Goal: Transaction & Acquisition: Purchase product/service

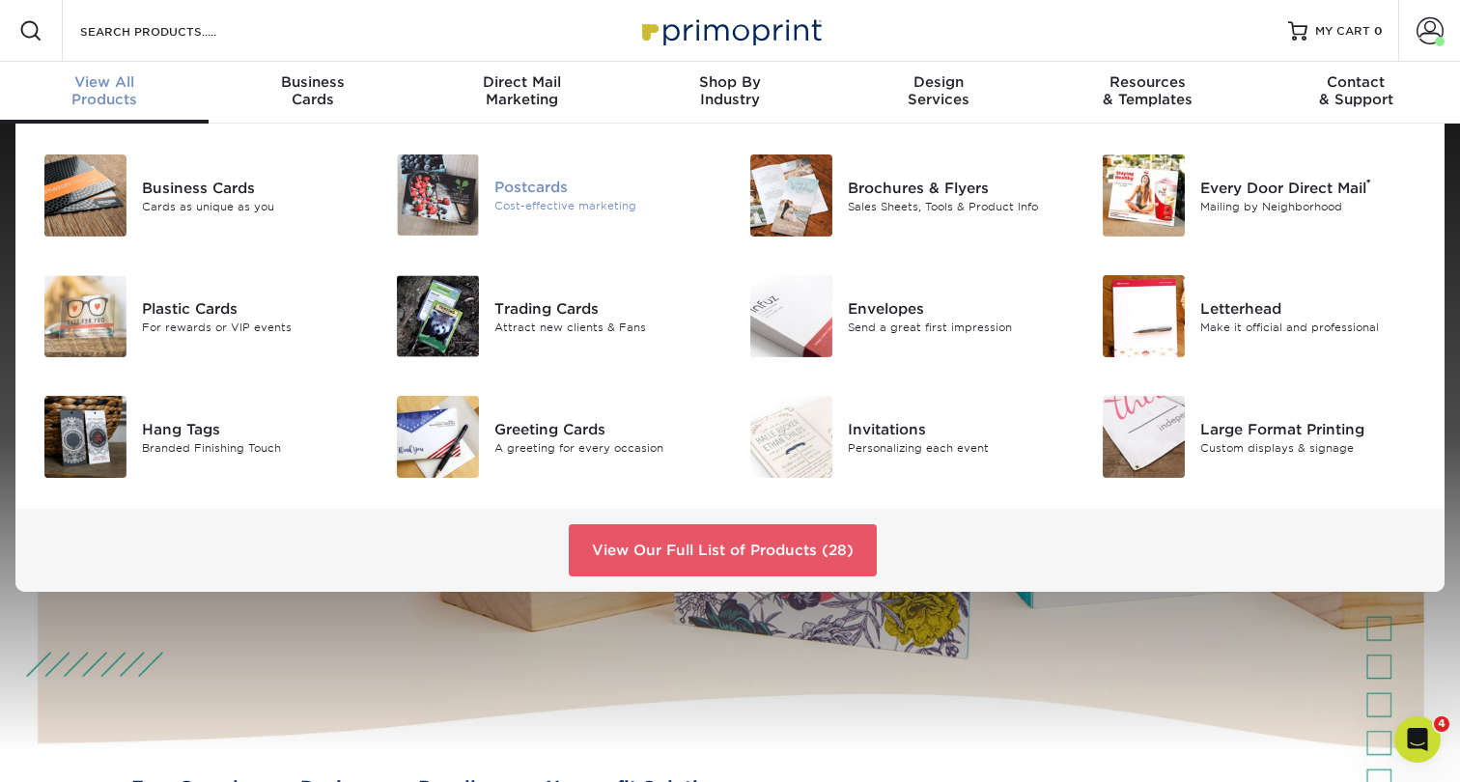
click at [519, 186] on div "Postcards" at bounding box center [604, 187] width 221 height 21
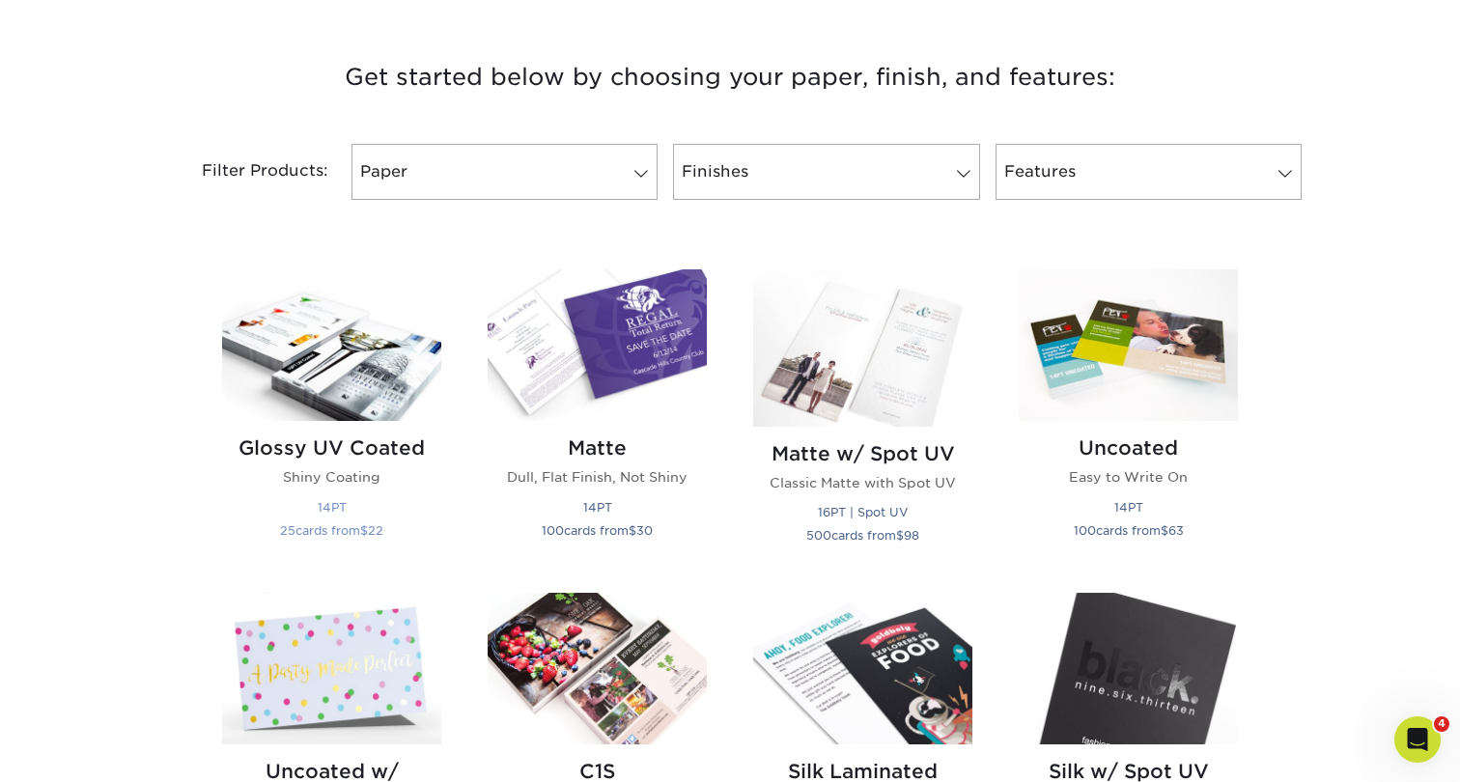
scroll to position [709, 0]
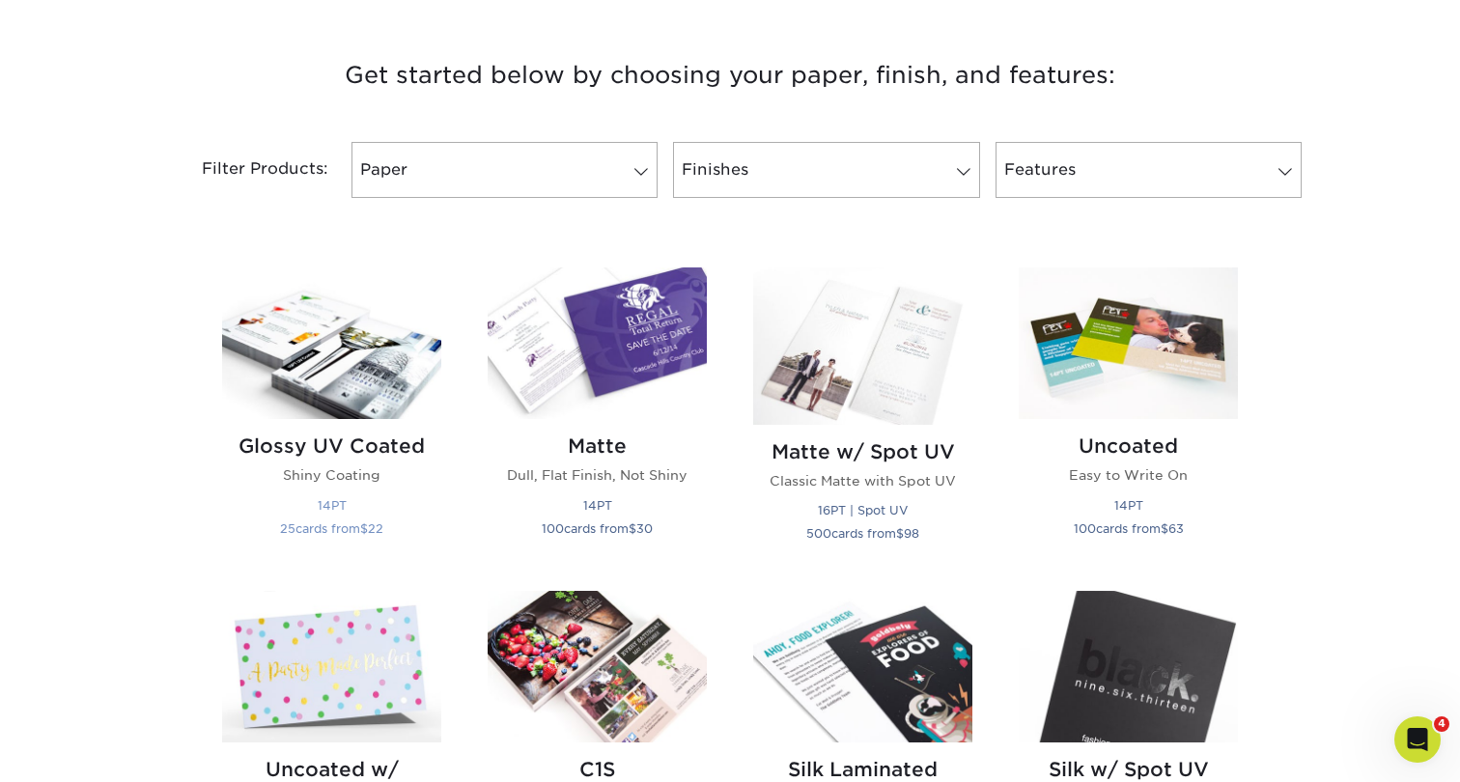
click at [279, 371] on img at bounding box center [331, 343] width 219 height 152
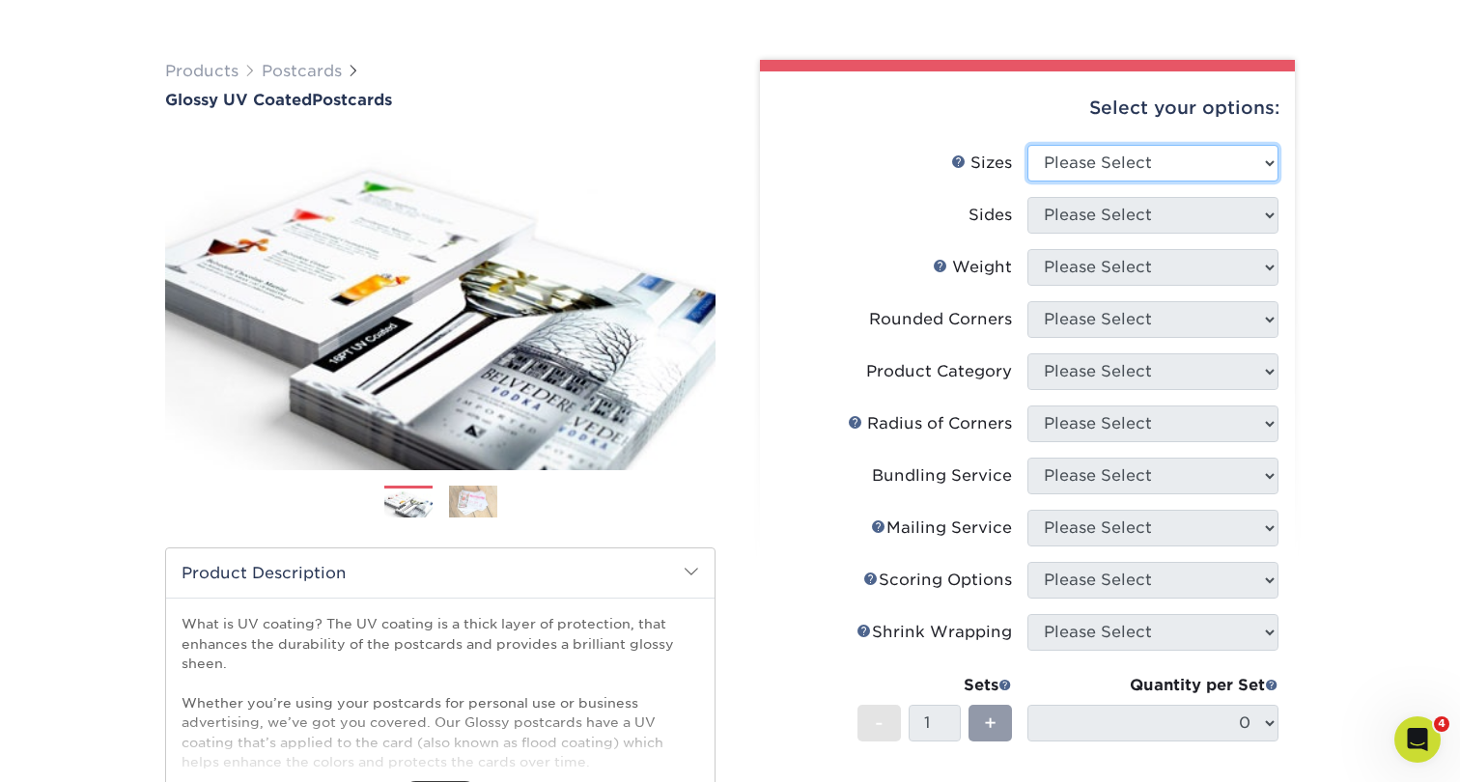
select select "4.00x6.00"
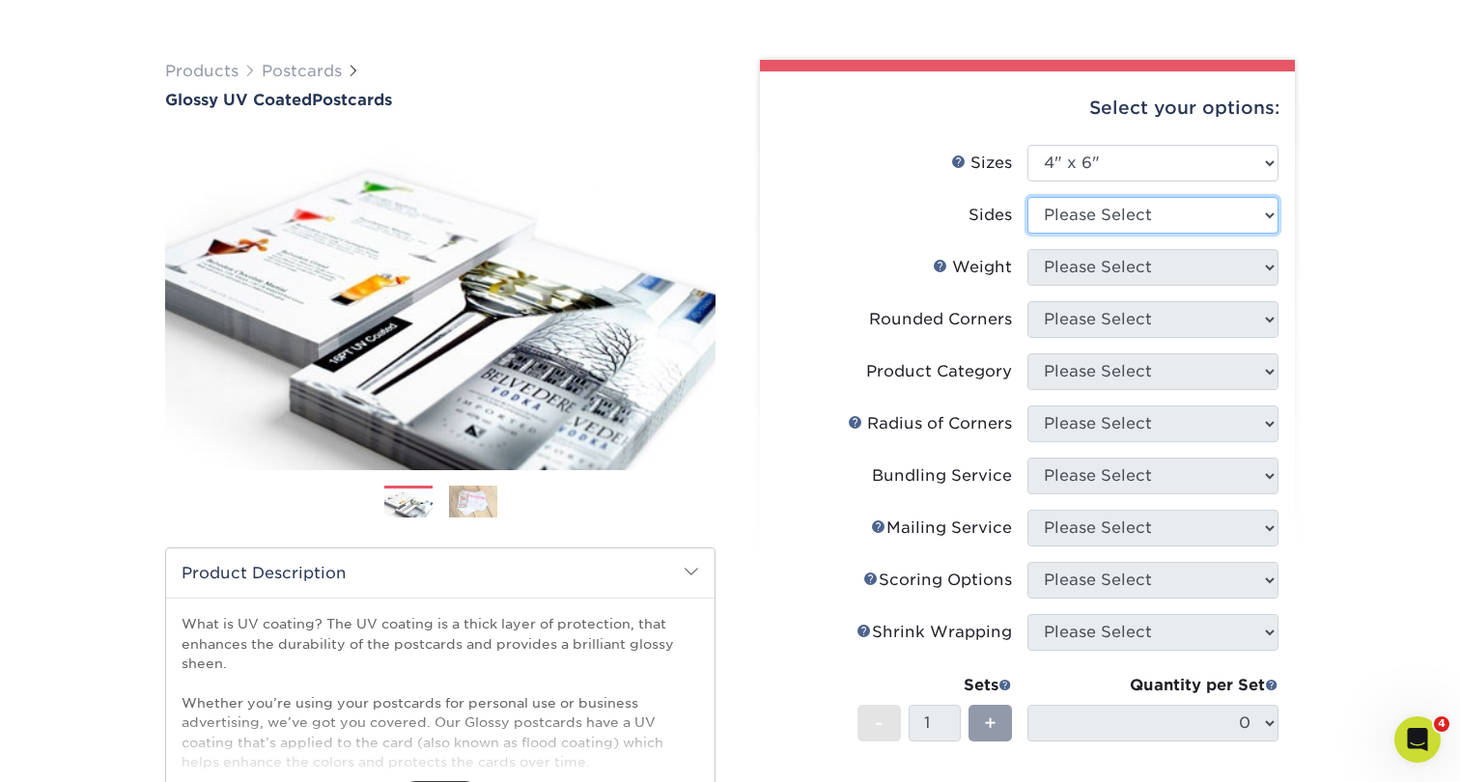
select select "13abbda7-1d64-4f25-8bb2-c179b224825d"
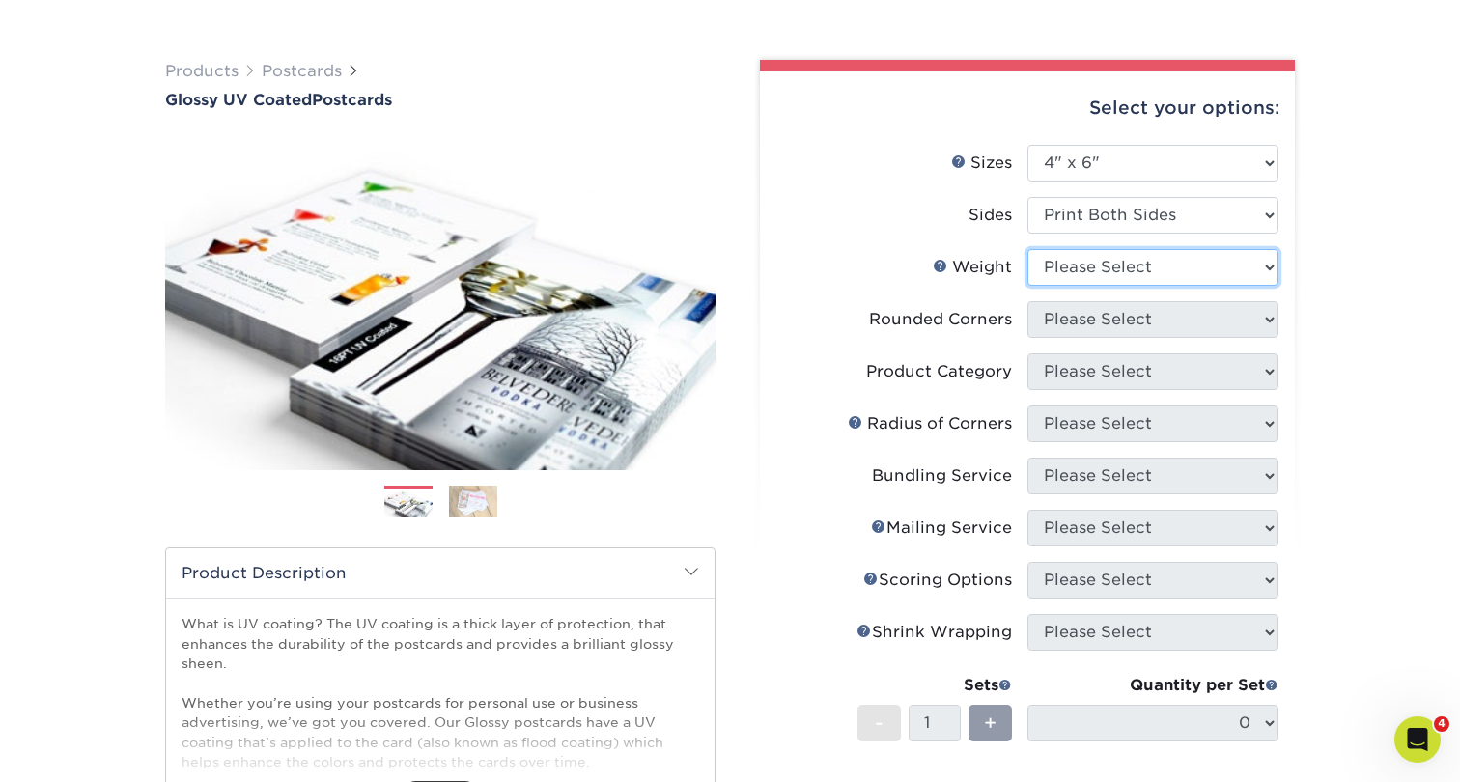
select select "14PT"
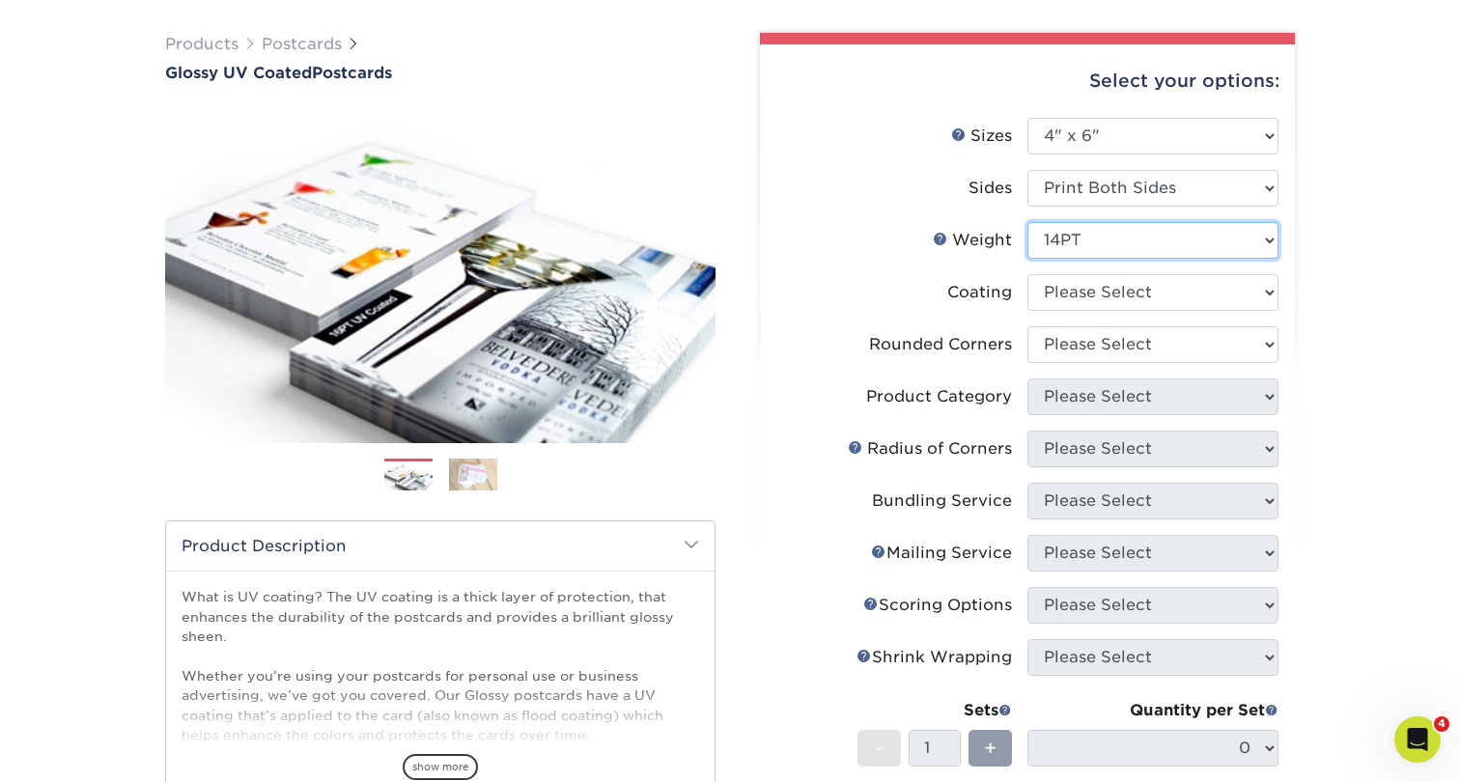
scroll to position [167, 0]
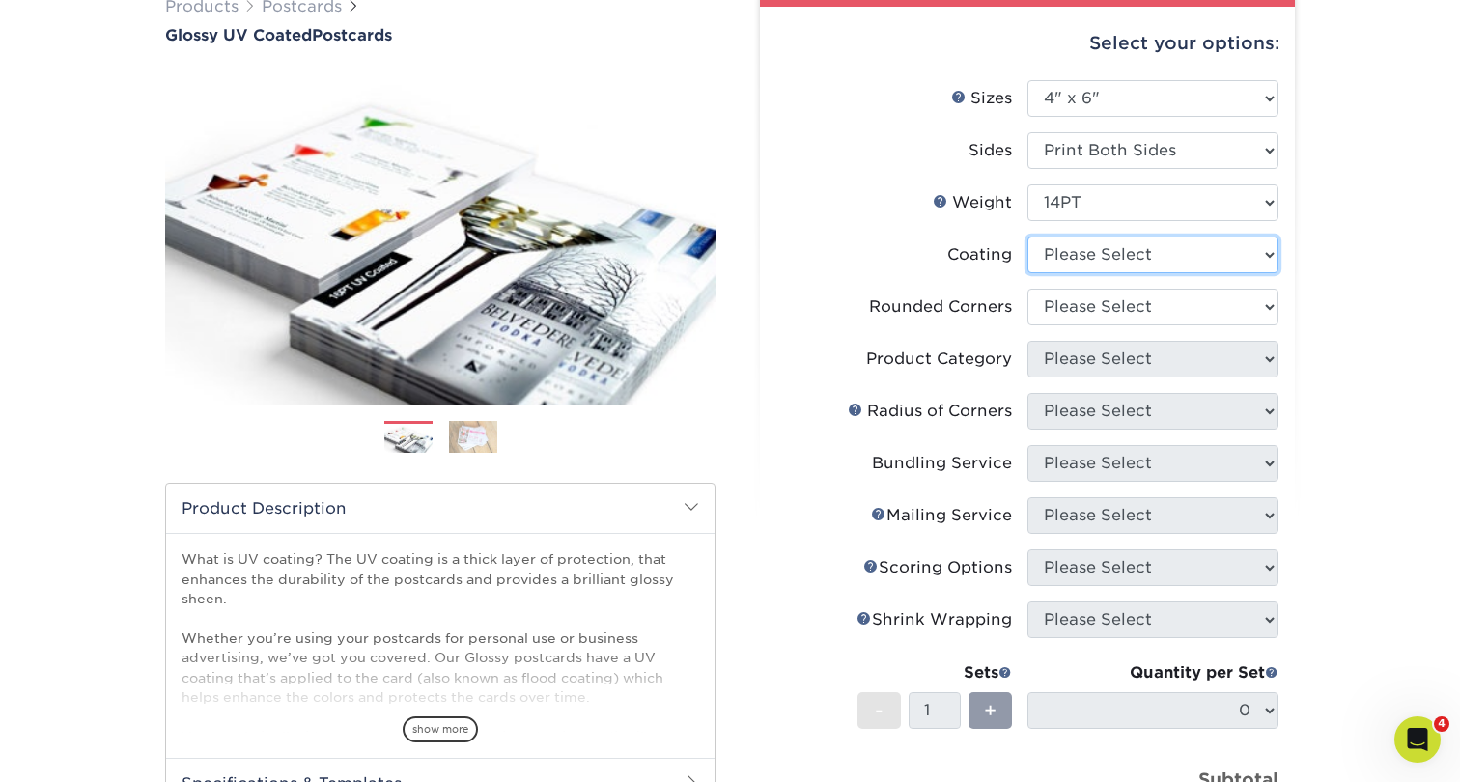
select select "ae367451-b2b8-45df-a344-0f05b6a12993"
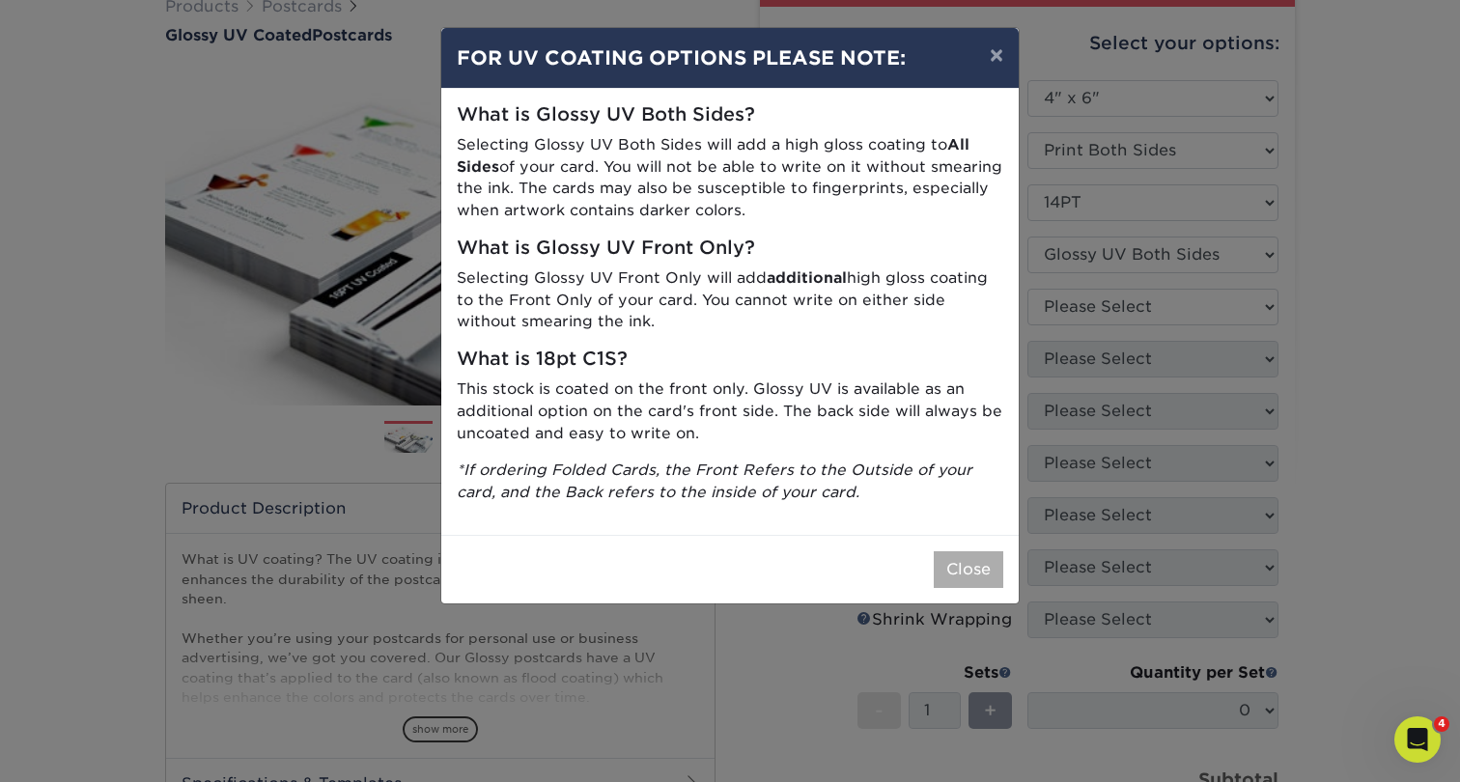
click at [956, 558] on button "Close" at bounding box center [969, 569] width 70 height 37
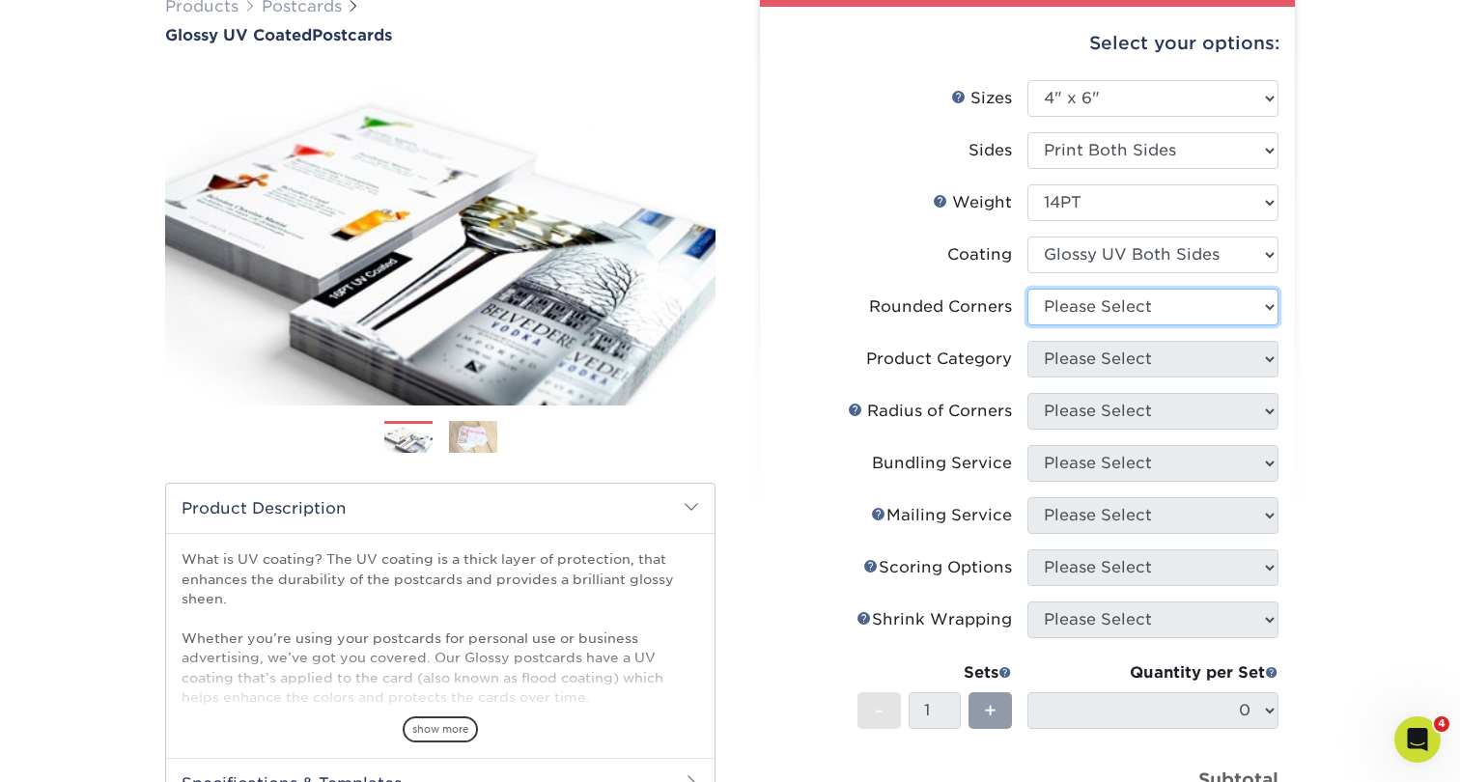
select select "0"
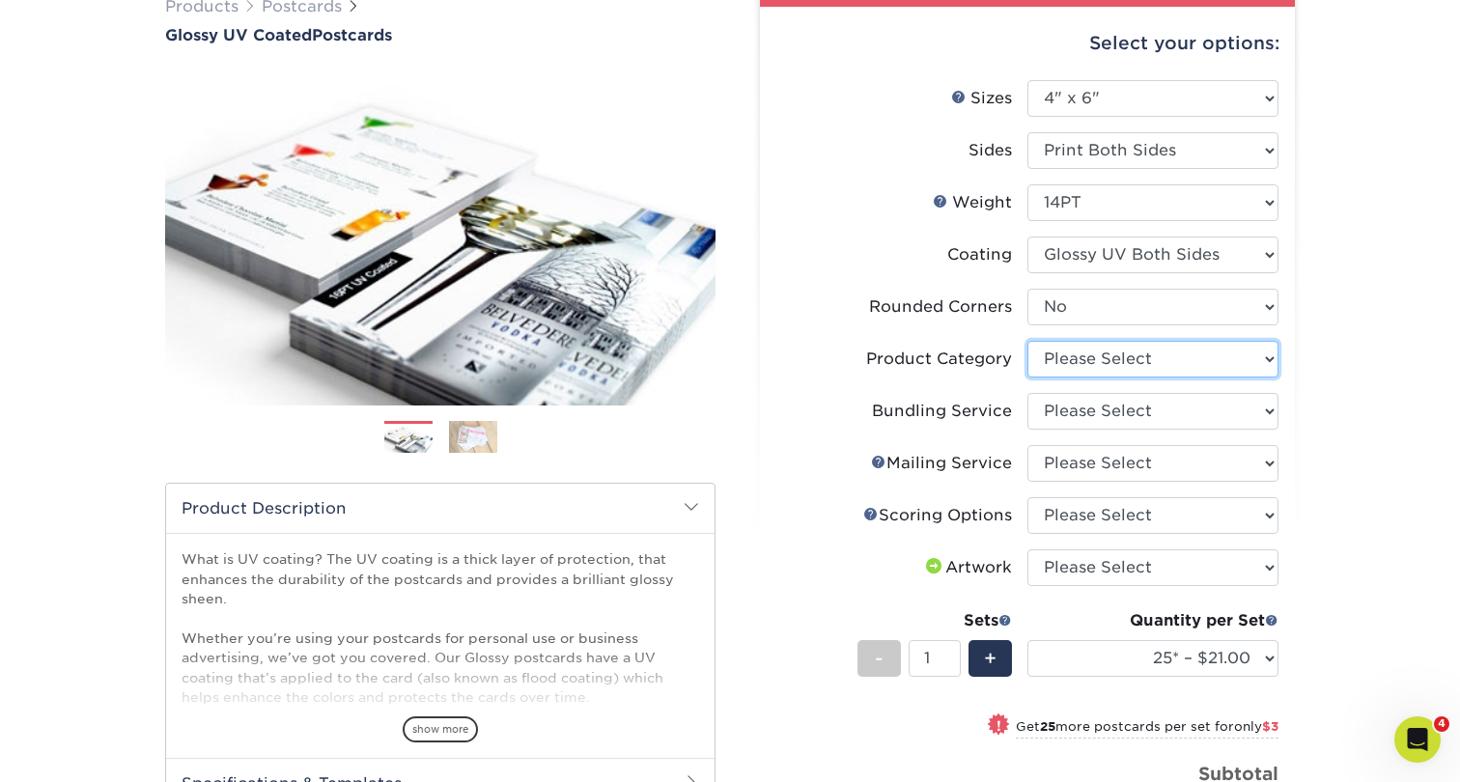
select select "9b7272e0-d6c8-4c3c-8e97-d3a1bcdab858"
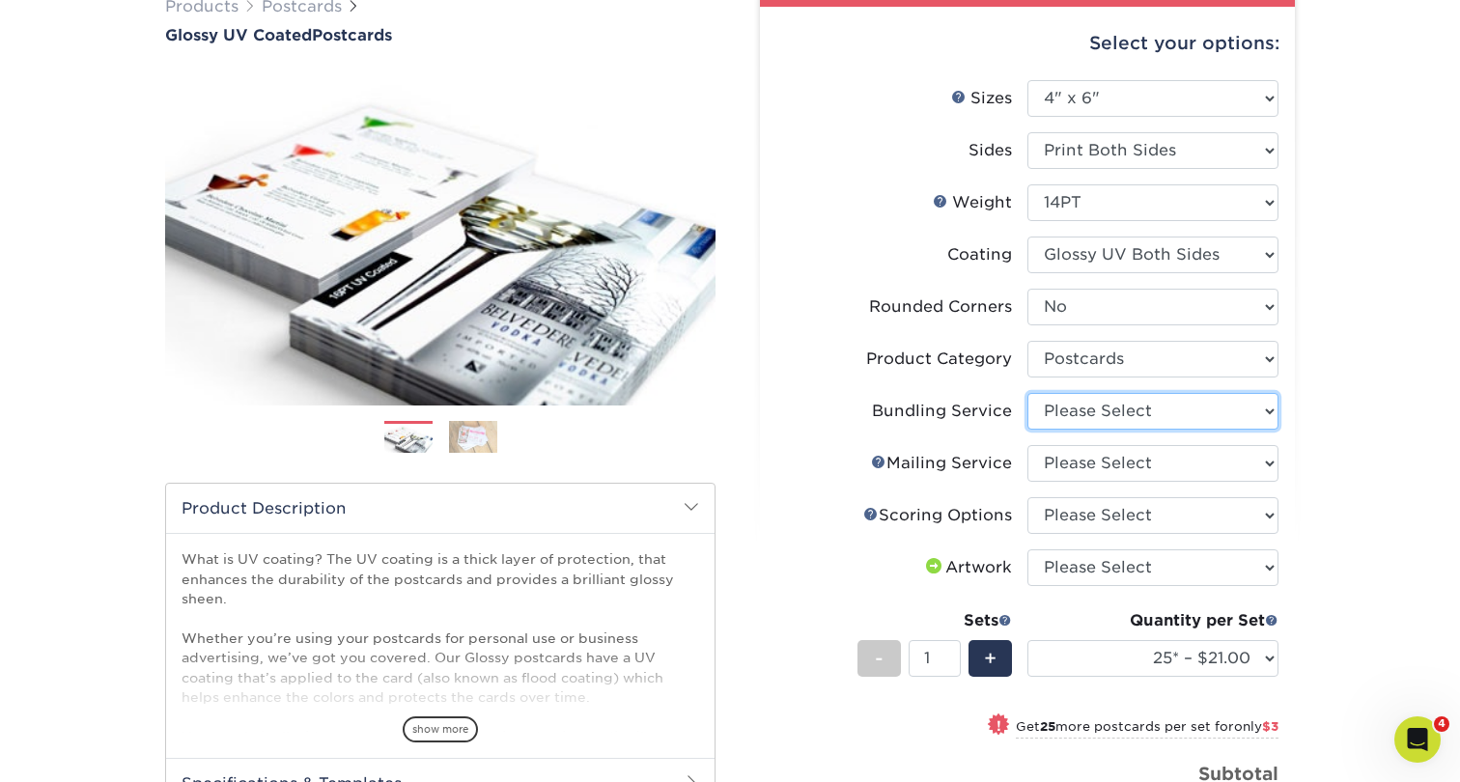
select select "58689abb-25c0-461c-a4c3-a80b627d6649"
select select "3e5e9bdd-d78a-4c28-a41d-fe1407925ca6"
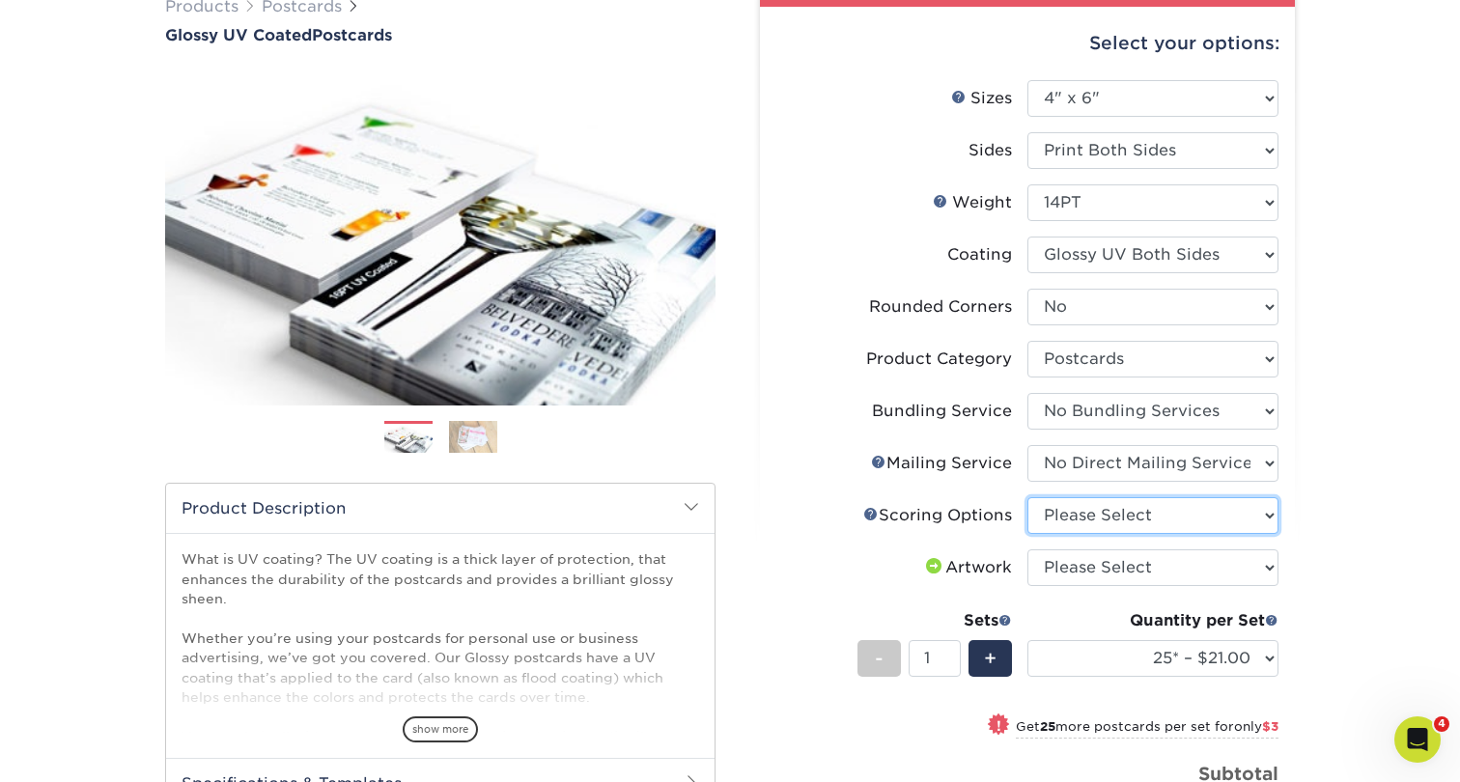
select select "16ebe401-5398-422d-8cb0-f3adbb82deb5"
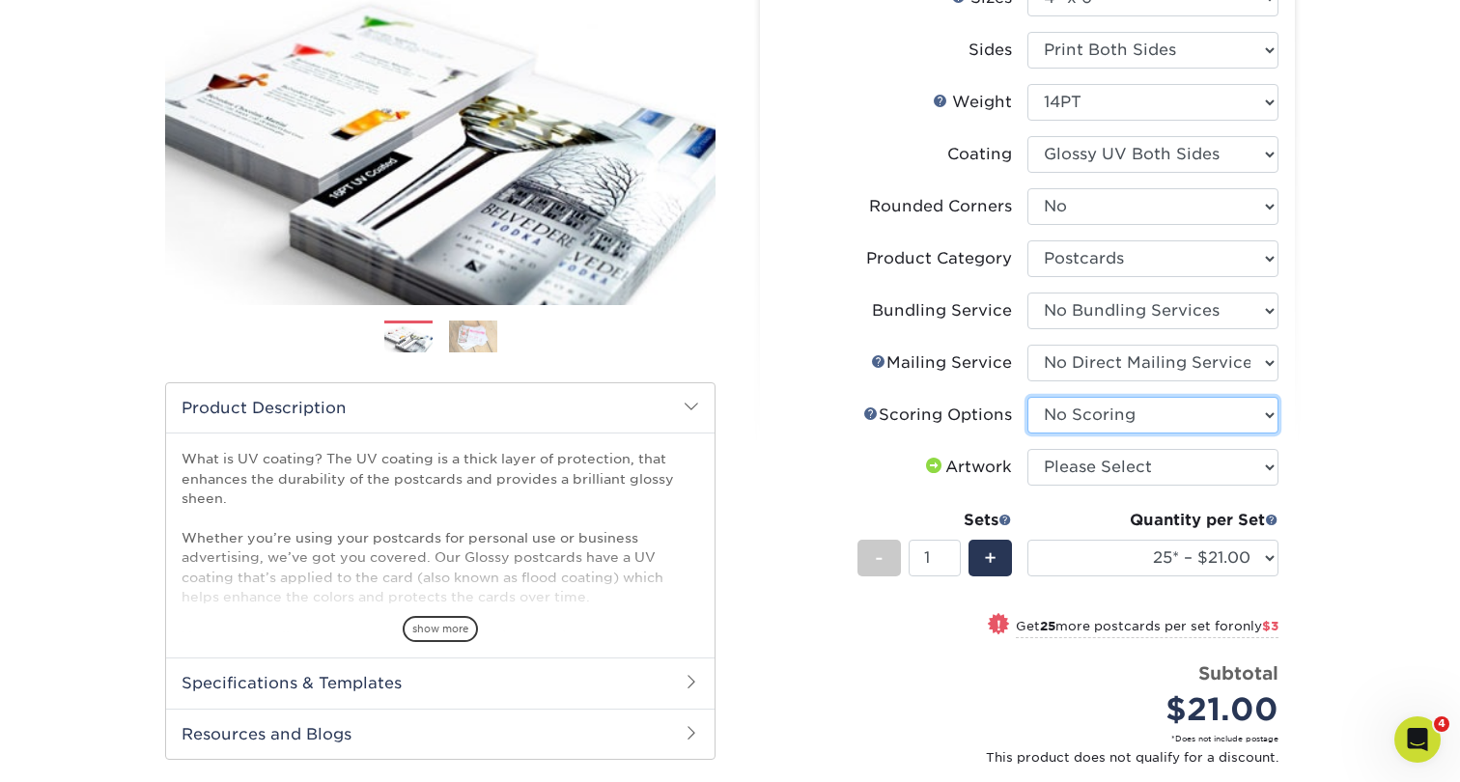
scroll to position [272, 0]
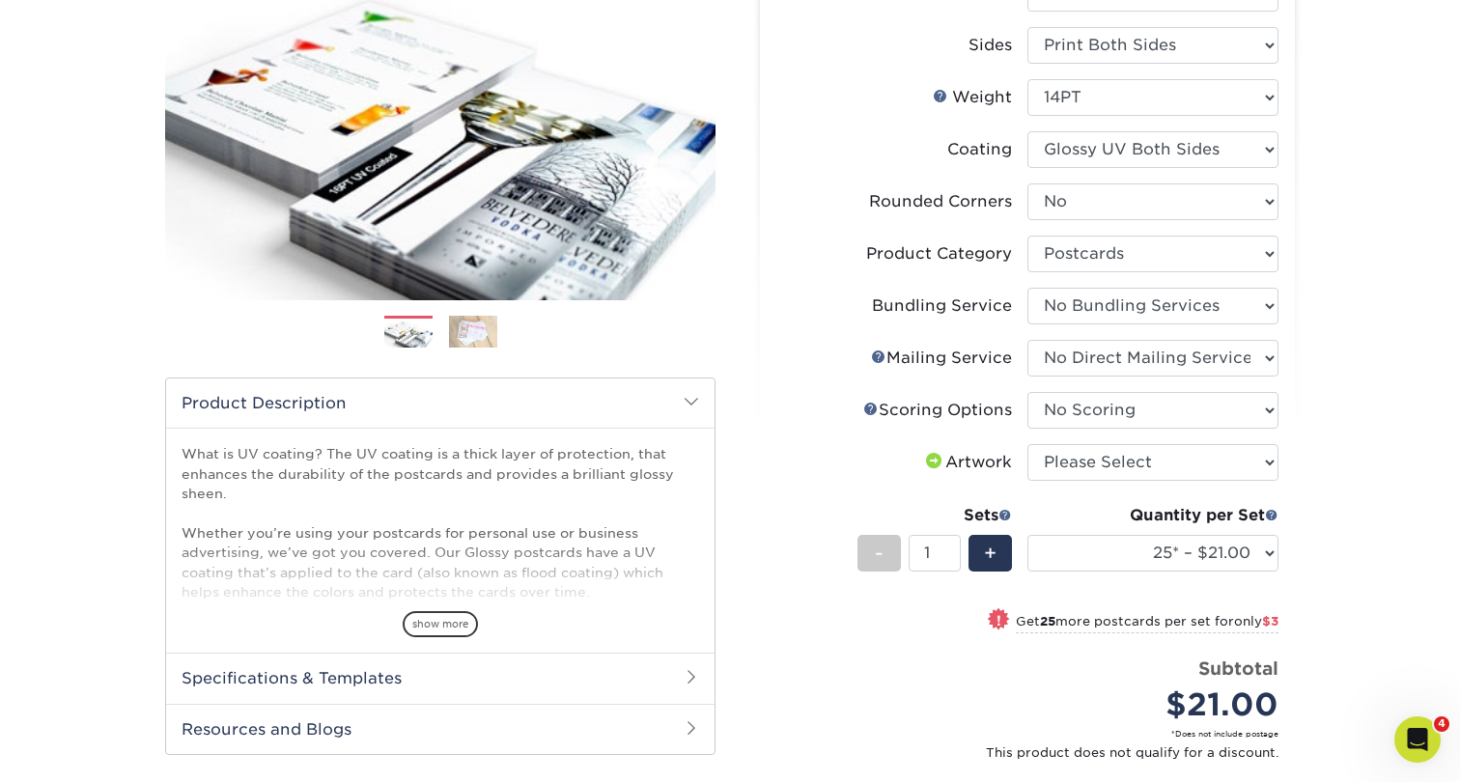
click at [1166, 491] on li "Artwork Please Select I will upload files I need a design - $150" at bounding box center [1027, 470] width 502 height 52
select select "upload"
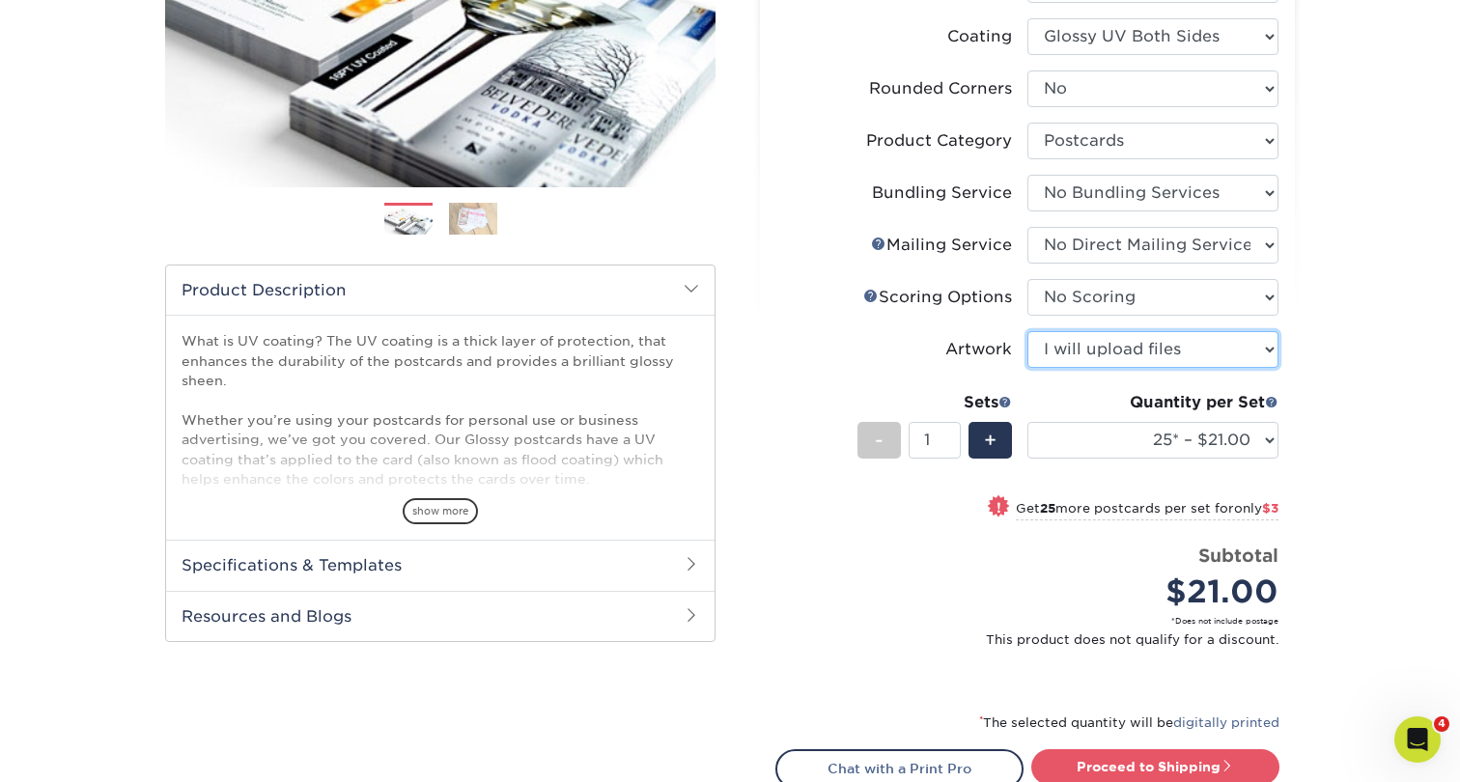
scroll to position [413, 0]
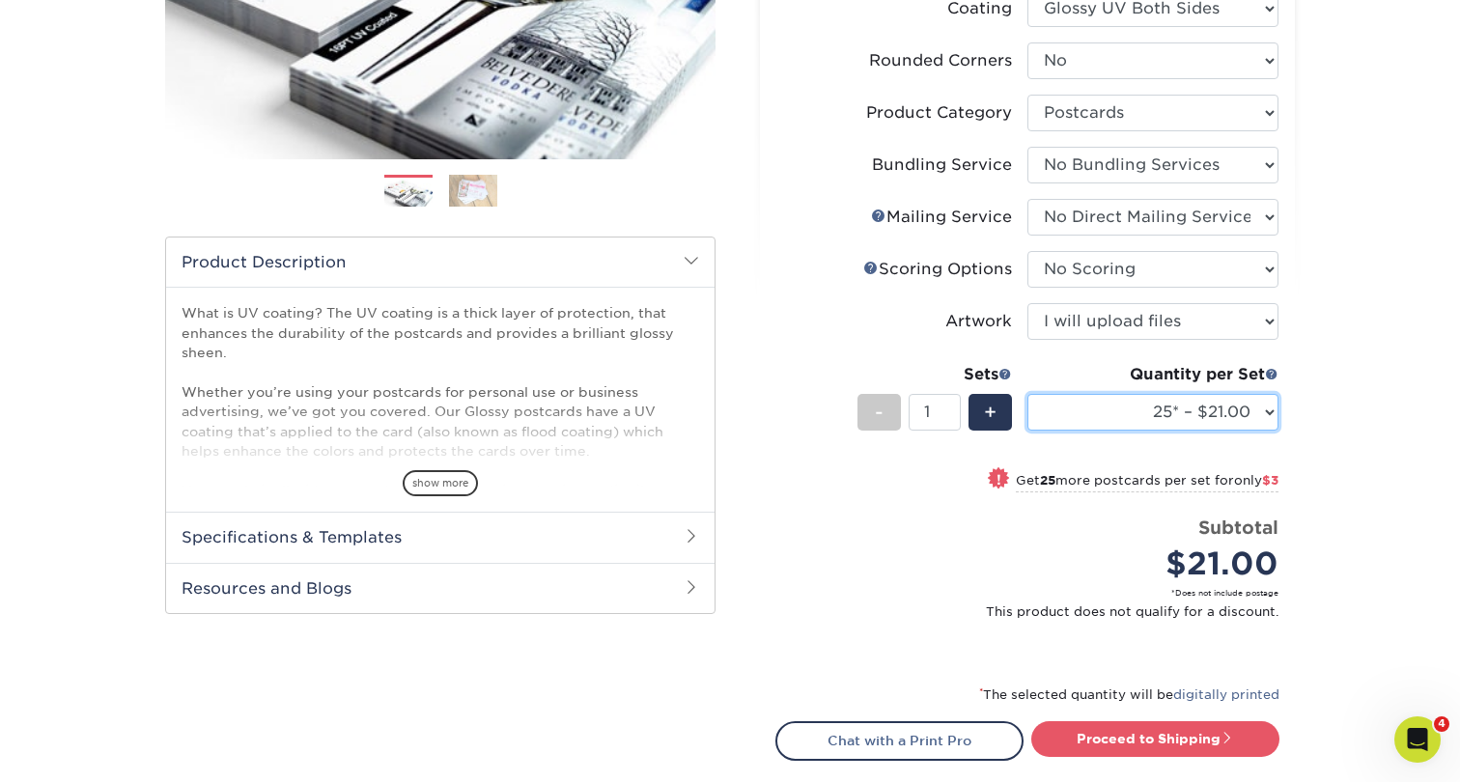
select select "100* – $39.00"
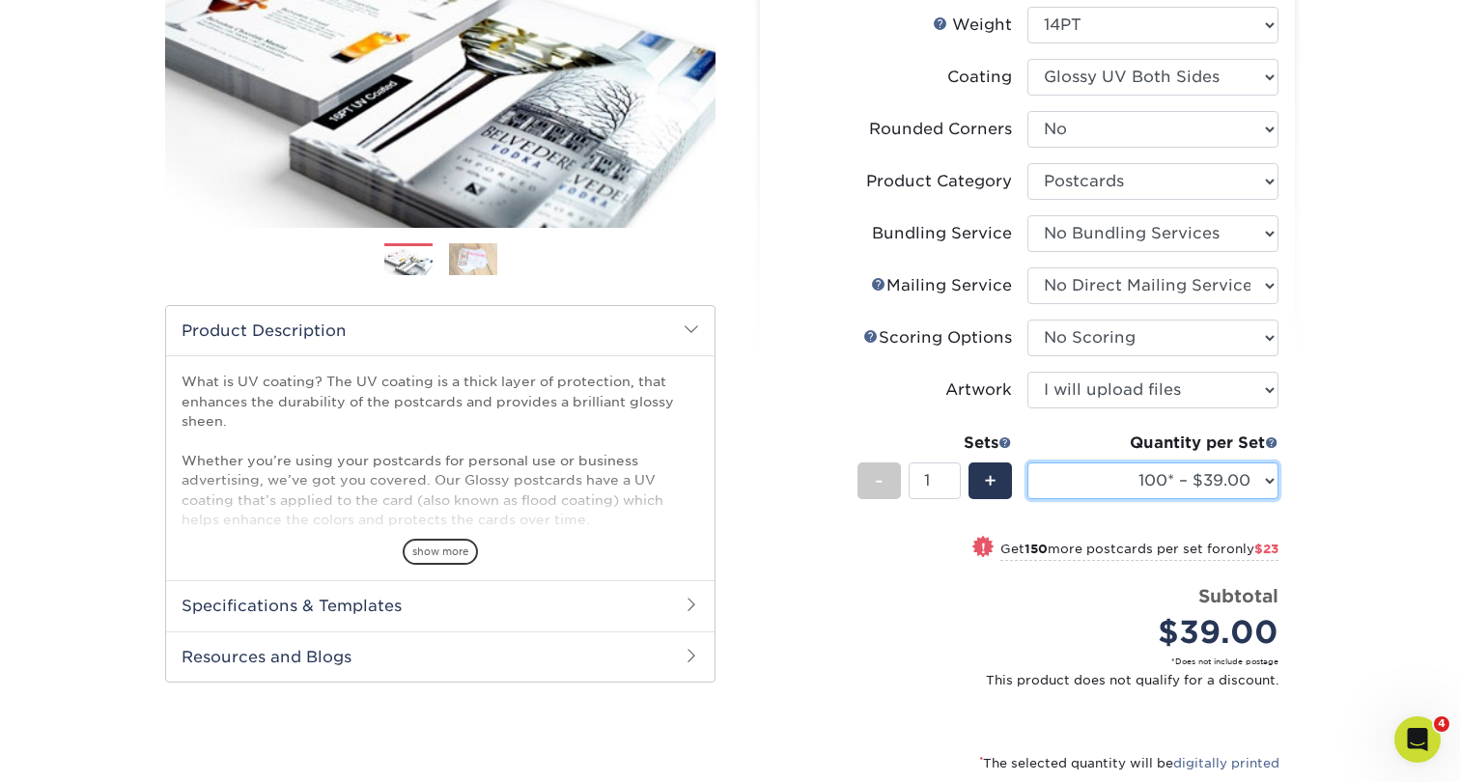
scroll to position [343, 0]
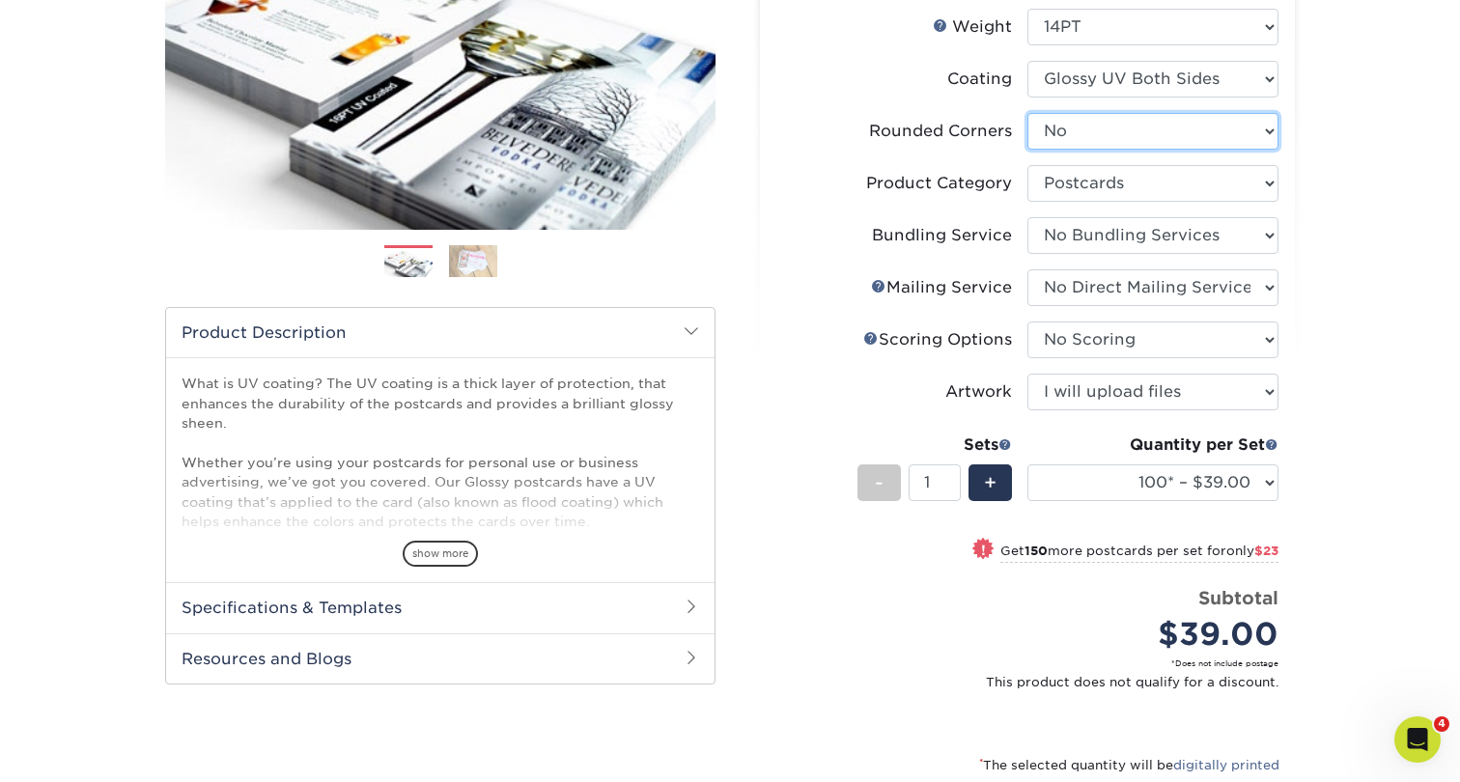
select select "7672df9e-0e0a-464d-8e1f-920c575e4da3"
select select "-1"
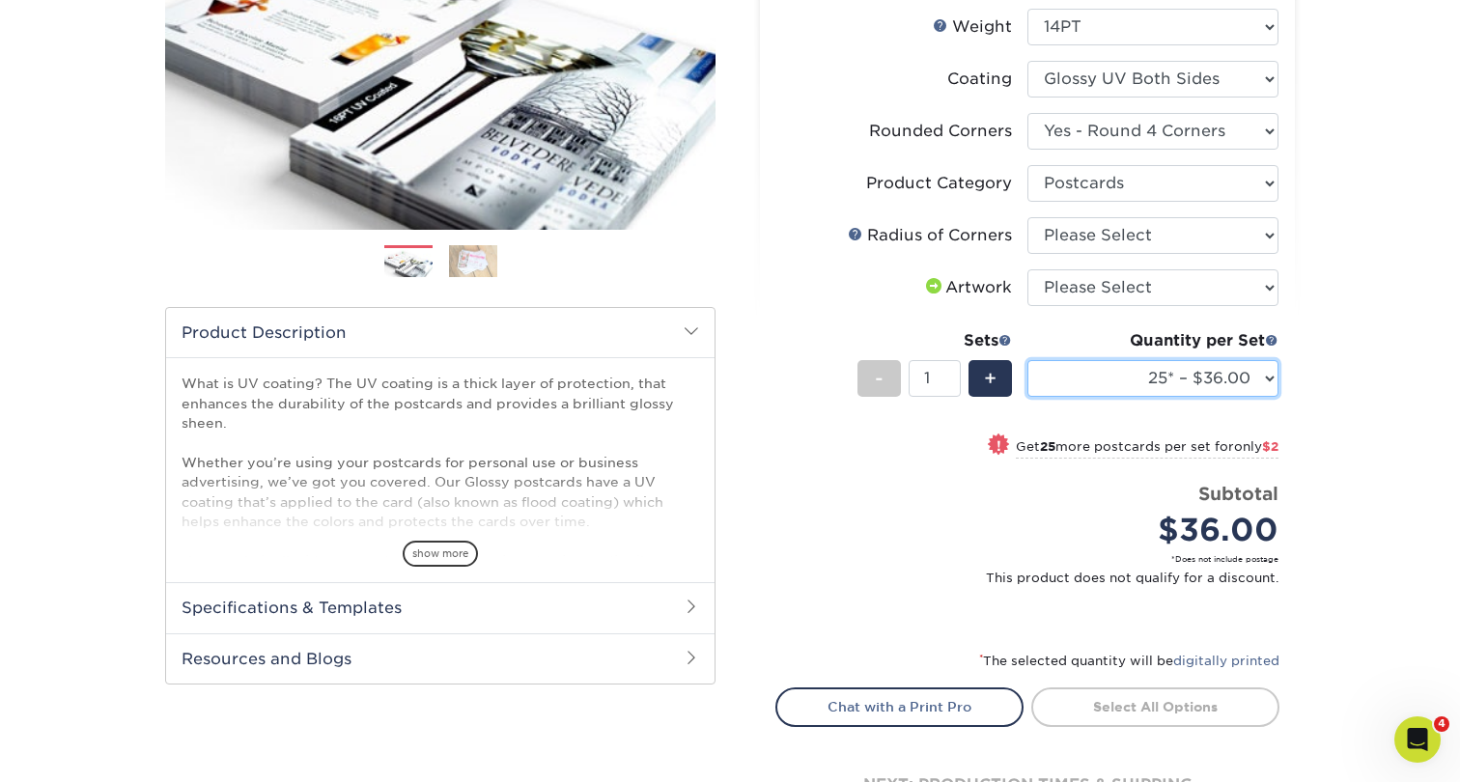
select select "100* – $42.00"
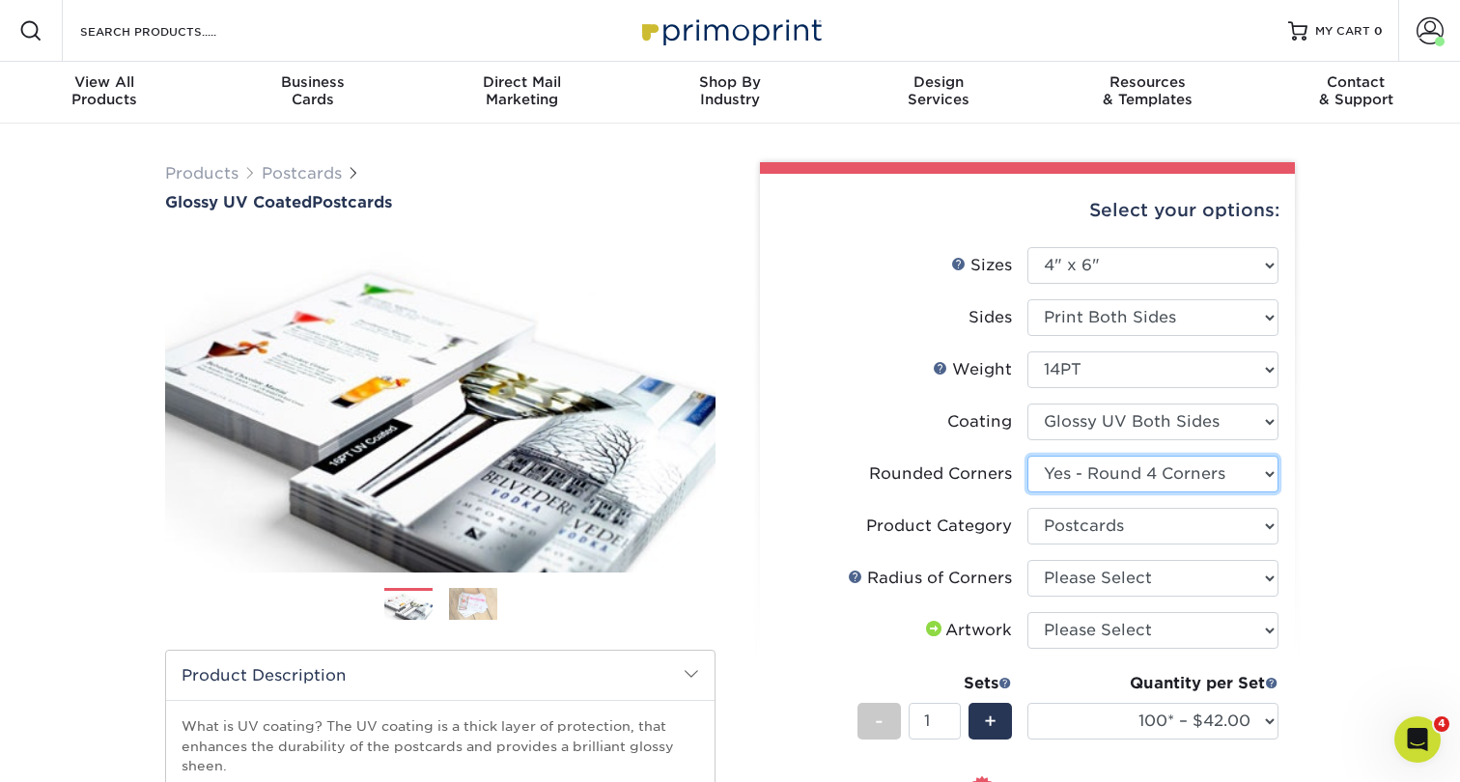
scroll to position [0, 0]
click at [1215, 445] on li "Coating" at bounding box center [1027, 430] width 502 height 52
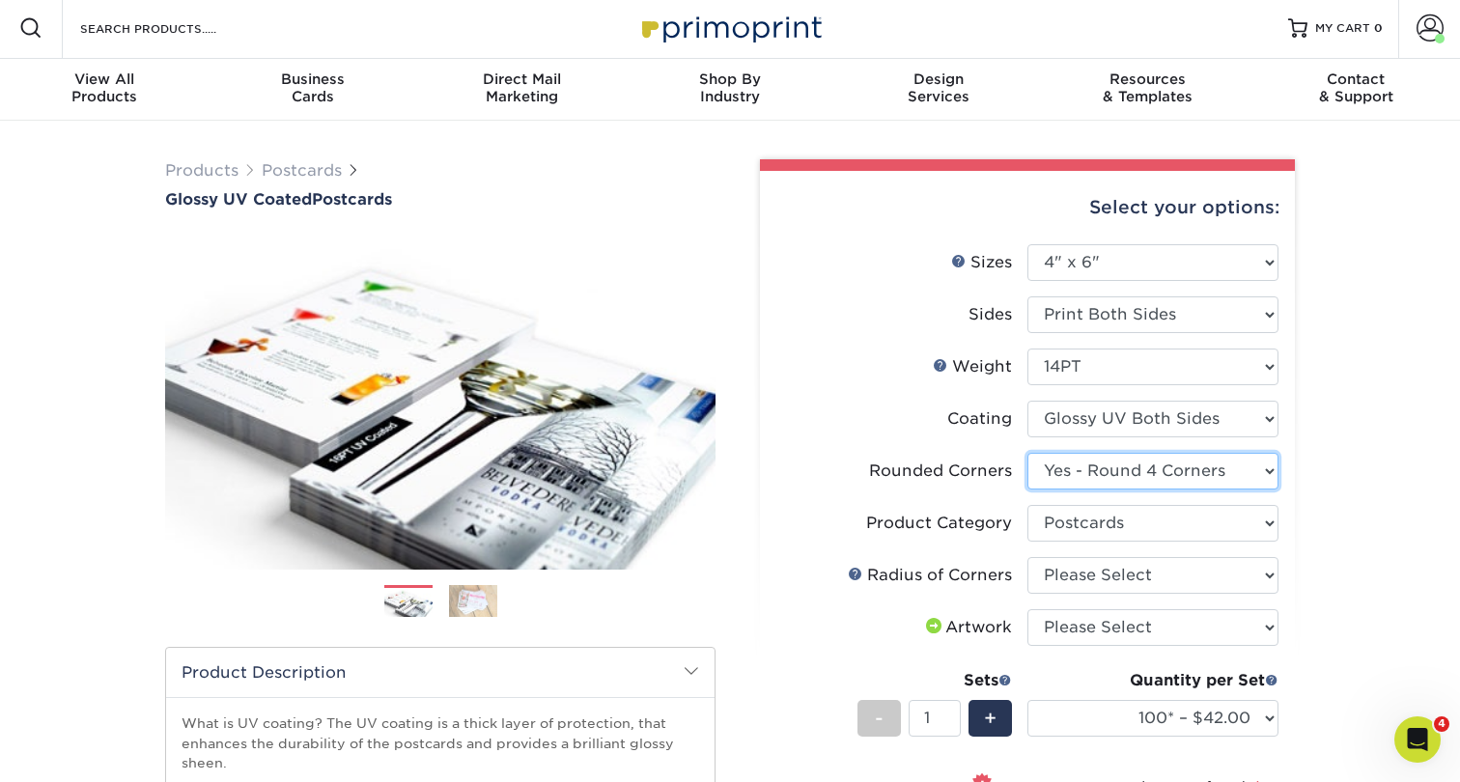
scroll to position [5, 0]
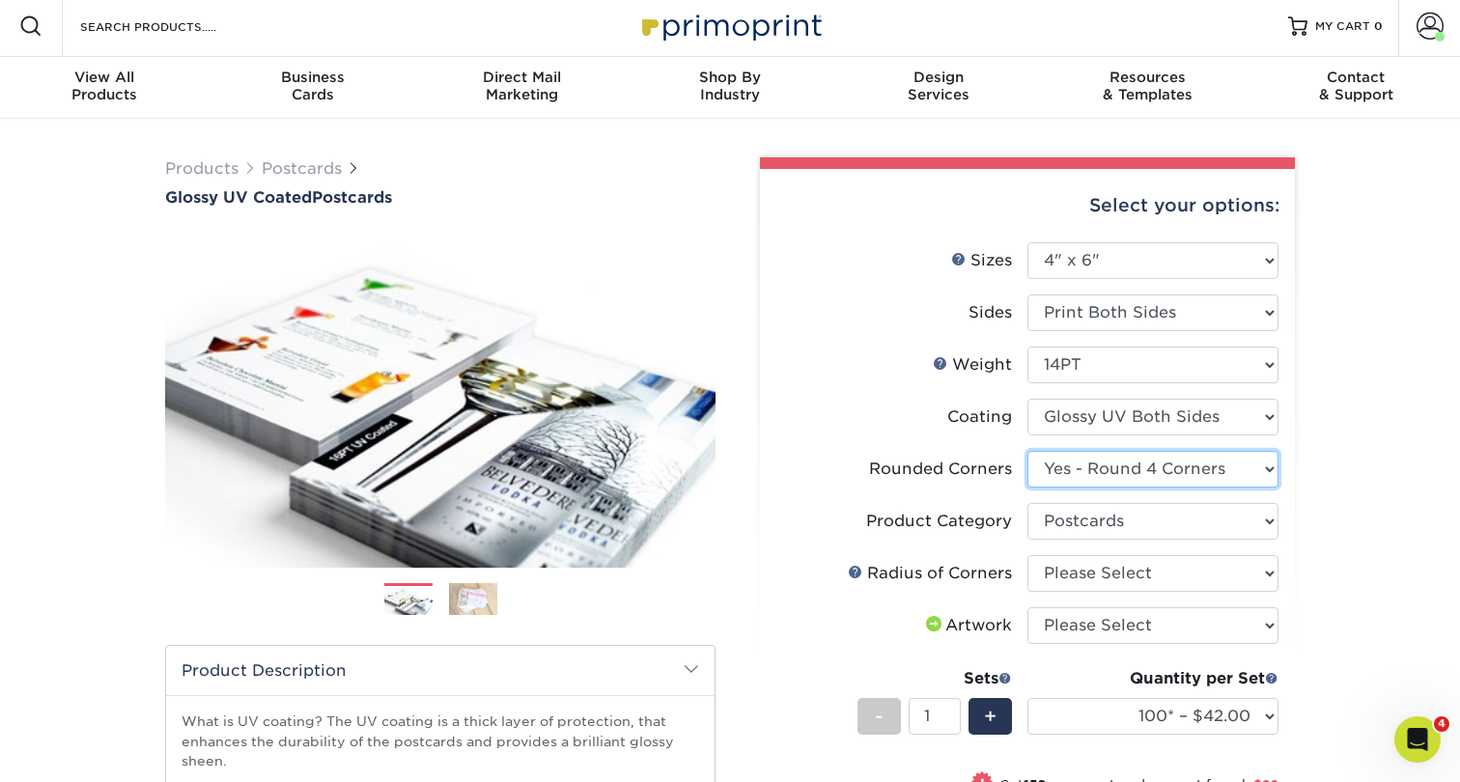
select select "0"
select select "-1"
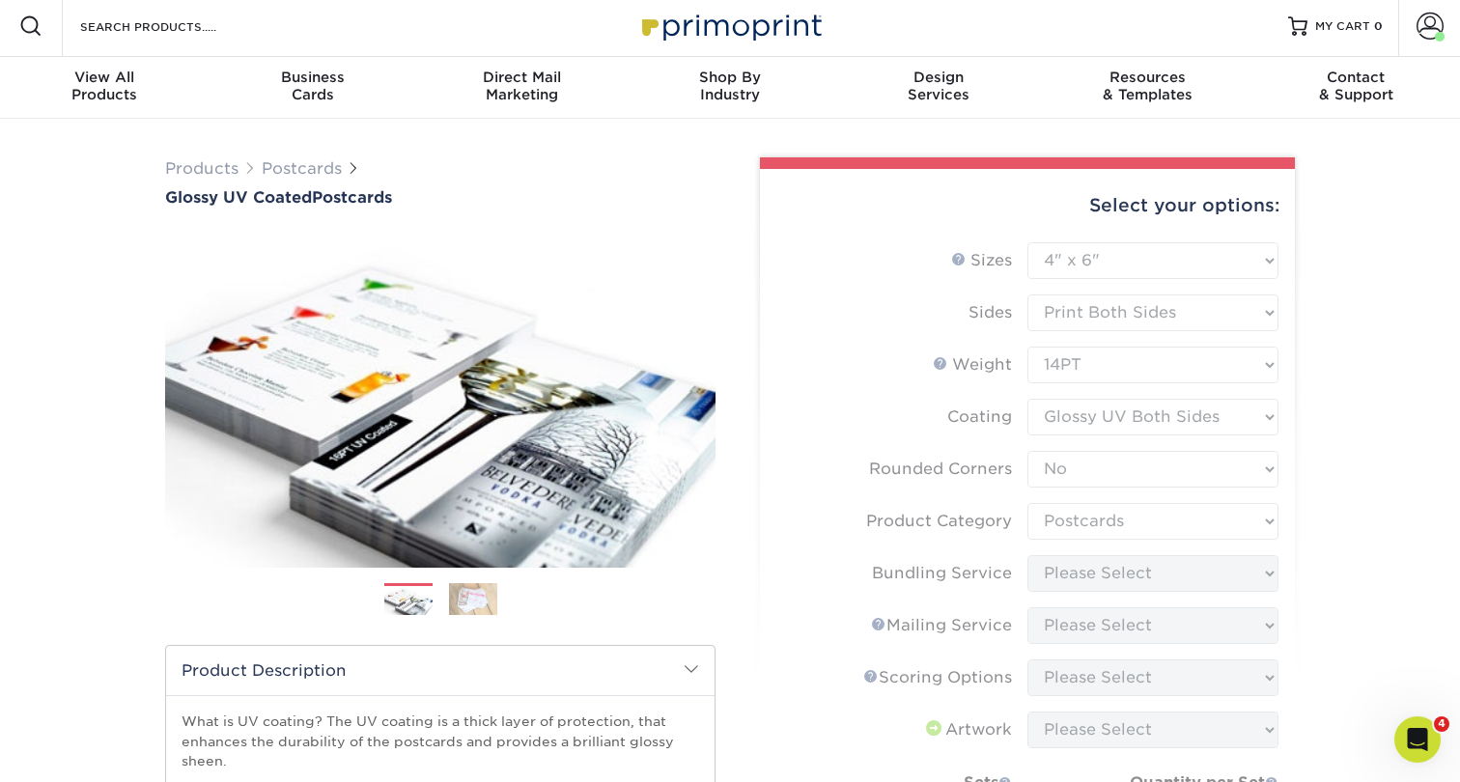
click at [1309, 475] on div "Products Postcards Glossy UV Coated Postcards Previous Next show more 25" at bounding box center [730, 714] width 1460 height 1190
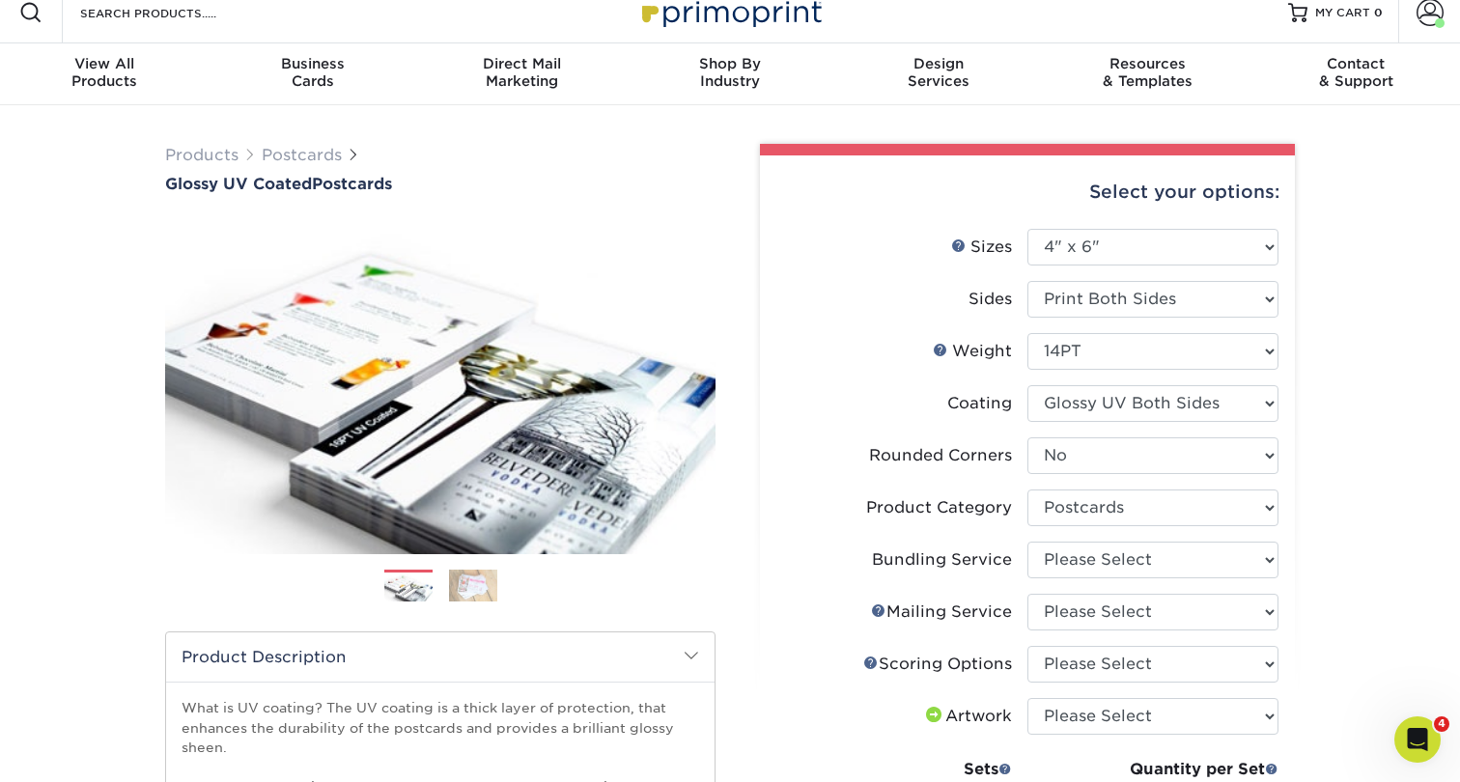
scroll to position [17, 0]
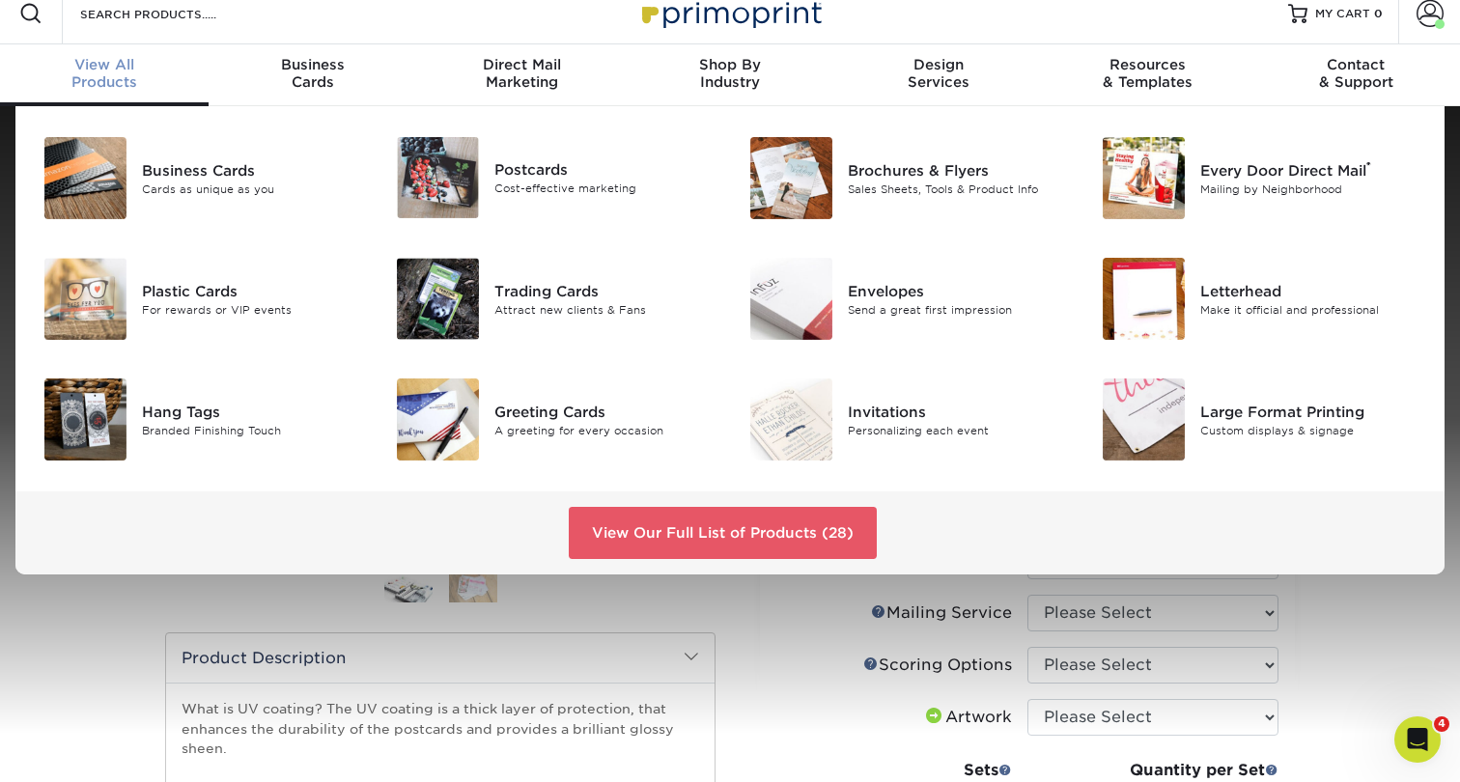
click at [849, 494] on div "View Our Full List of Products (28)" at bounding box center [729, 532] width 1429 height 83
click at [850, 523] on link "View Our Full List of Products (28)" at bounding box center [723, 533] width 308 height 52
